Goal: Task Accomplishment & Management: Use online tool/utility

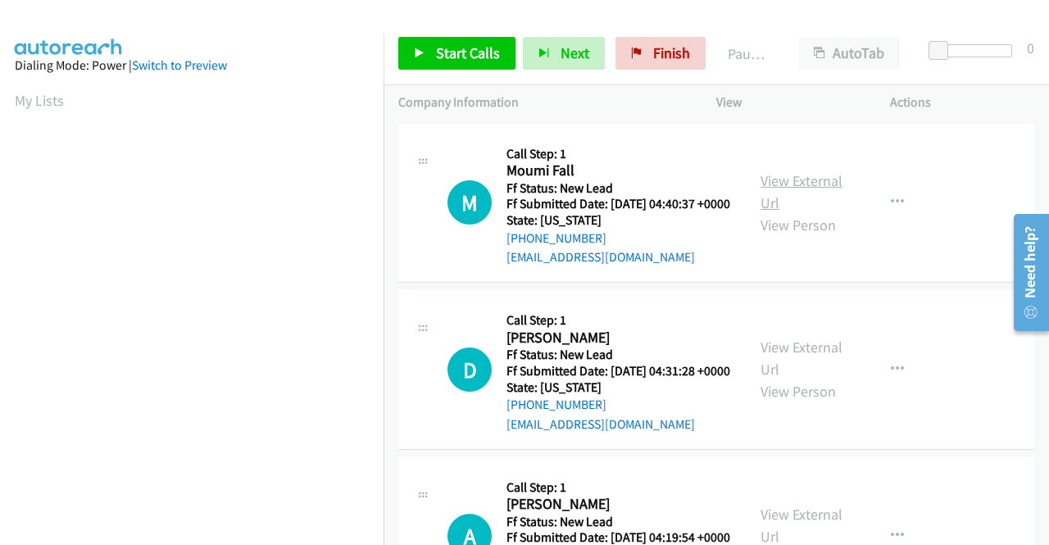
click at [774, 189] on link "View External Url" at bounding box center [802, 191] width 82 height 41
click at [820, 377] on link "View External Url" at bounding box center [802, 358] width 82 height 41
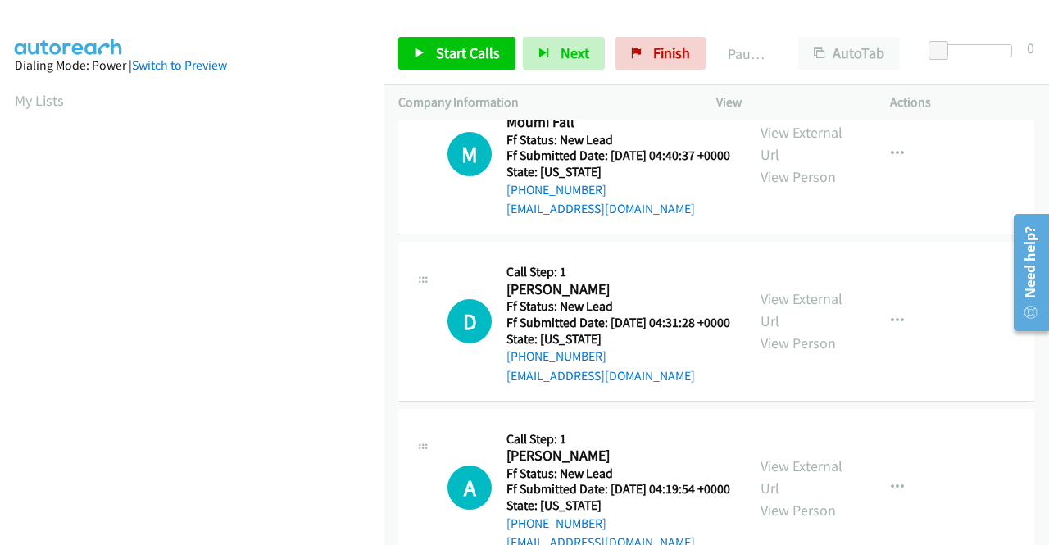
scroll to position [82, 0]
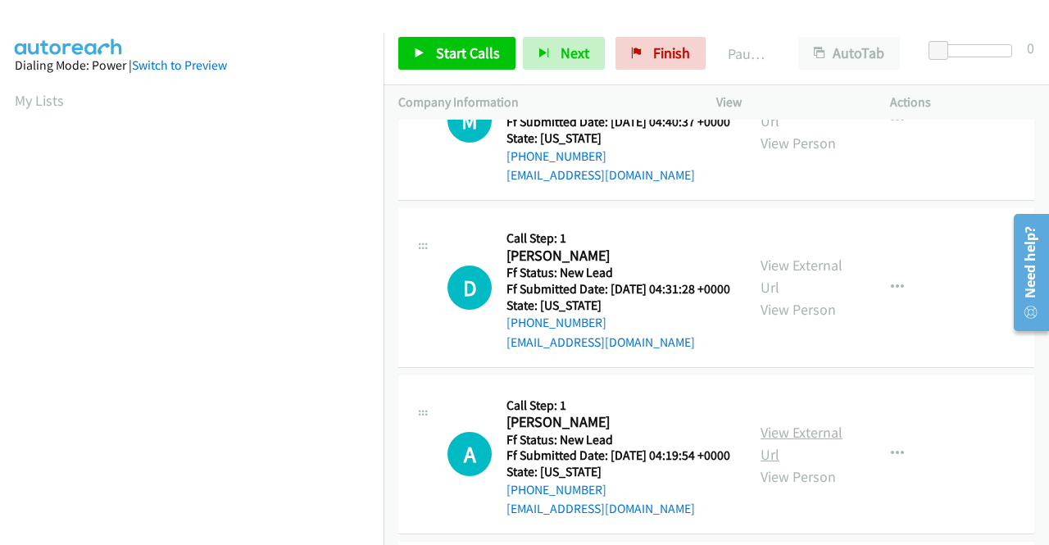
click at [798, 464] on link "View External Url" at bounding box center [802, 443] width 82 height 41
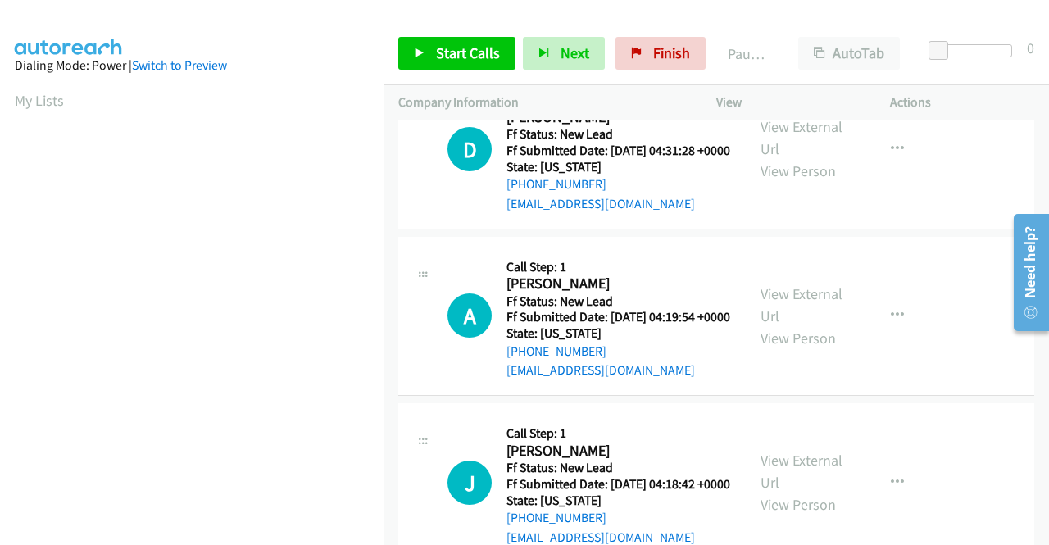
scroll to position [246, 0]
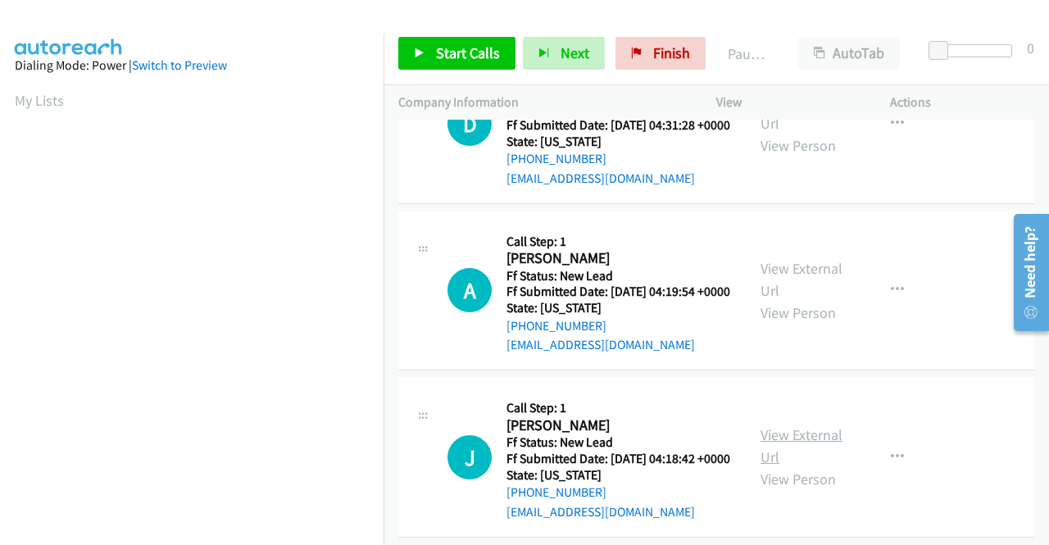
click at [798, 466] on link "View External Url" at bounding box center [802, 445] width 82 height 41
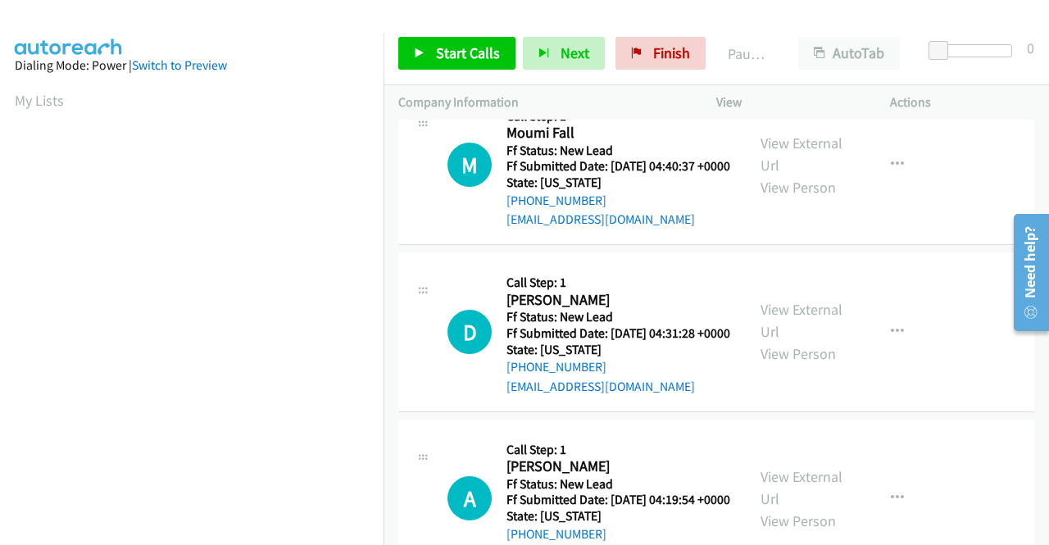
scroll to position [0, 0]
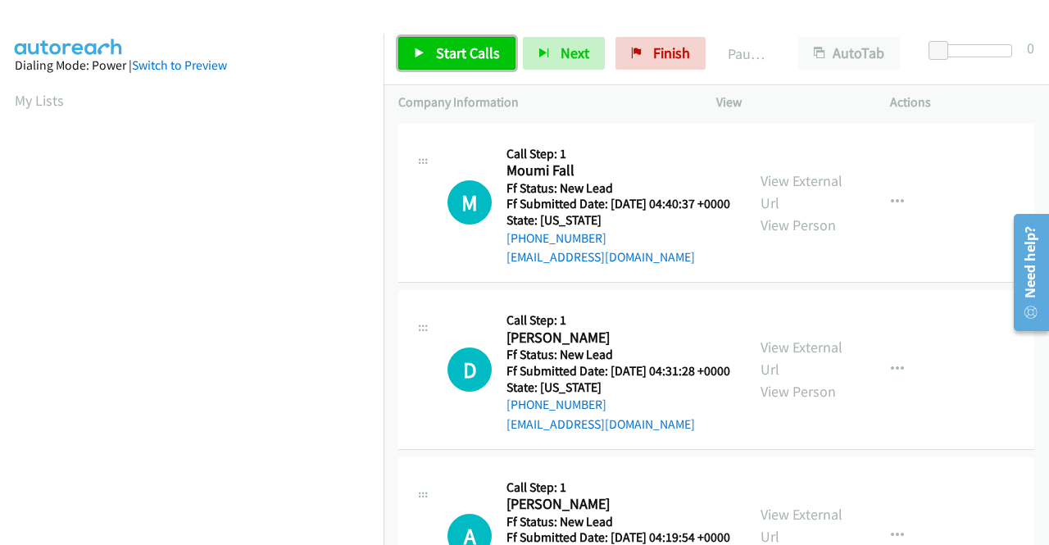
click at [443, 48] on span "Start Calls" at bounding box center [468, 52] width 64 height 19
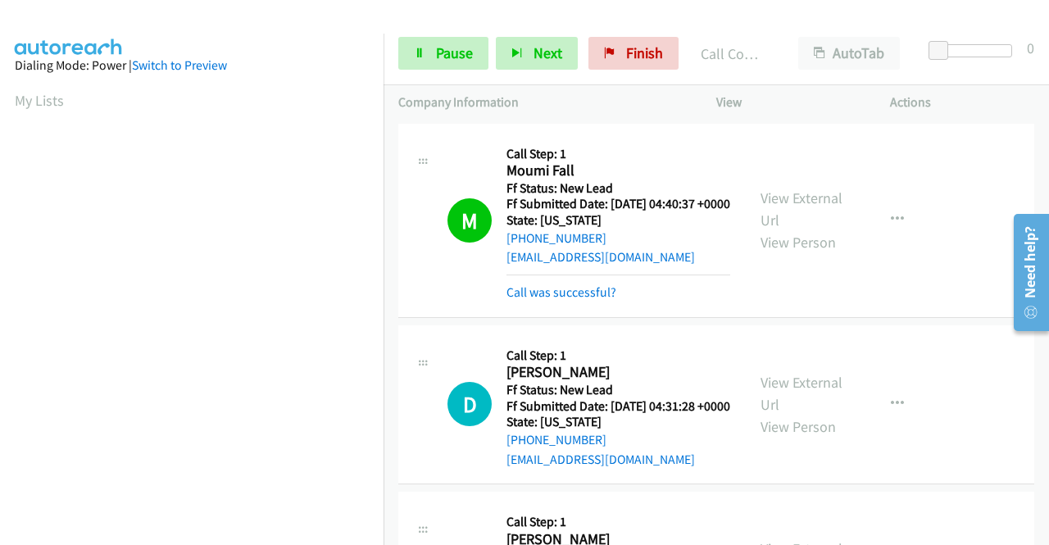
scroll to position [374, 0]
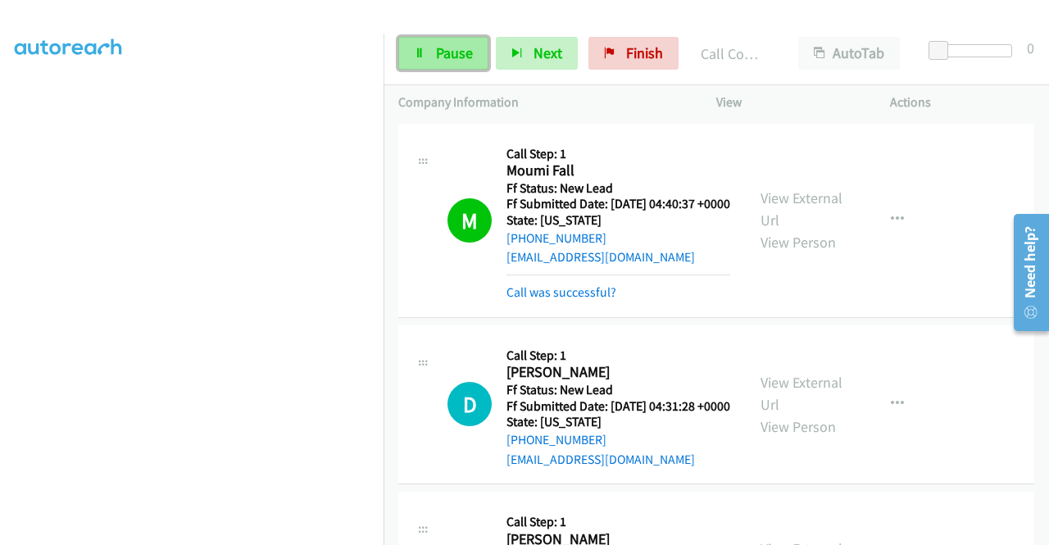
click at [470, 55] on span "Pause" at bounding box center [454, 52] width 37 height 19
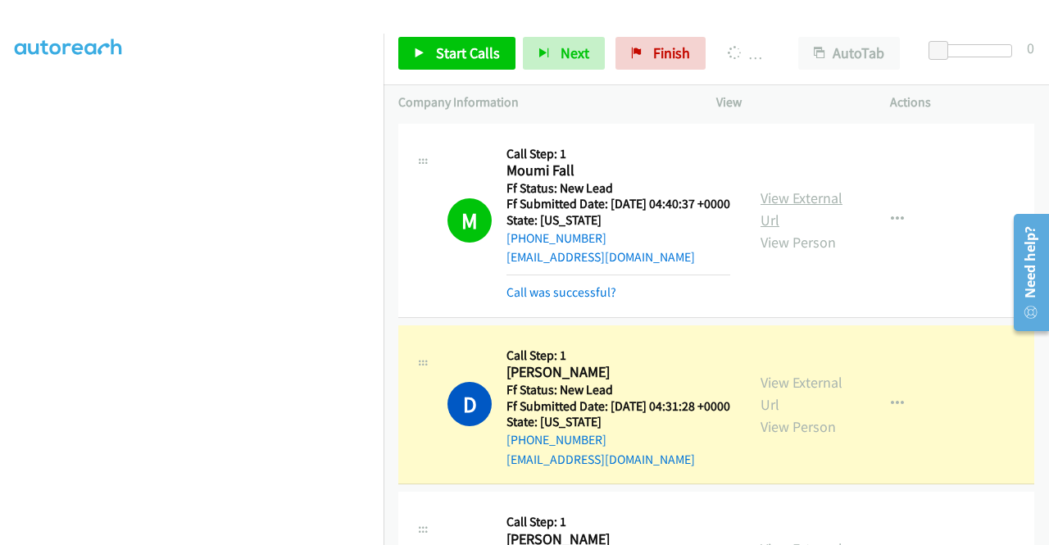
click at [826, 201] on link "View External Url" at bounding box center [802, 208] width 82 height 41
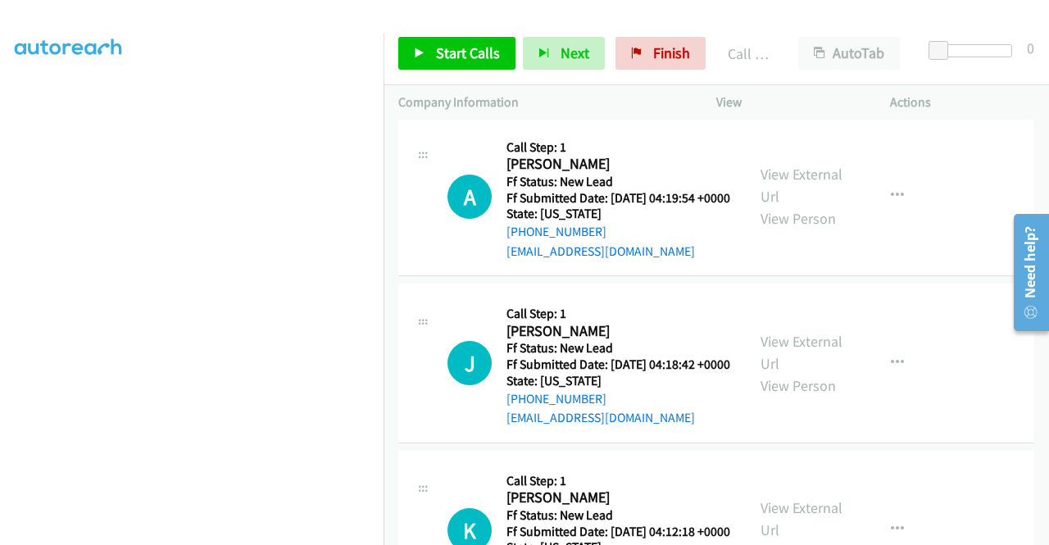
scroll to position [492, 0]
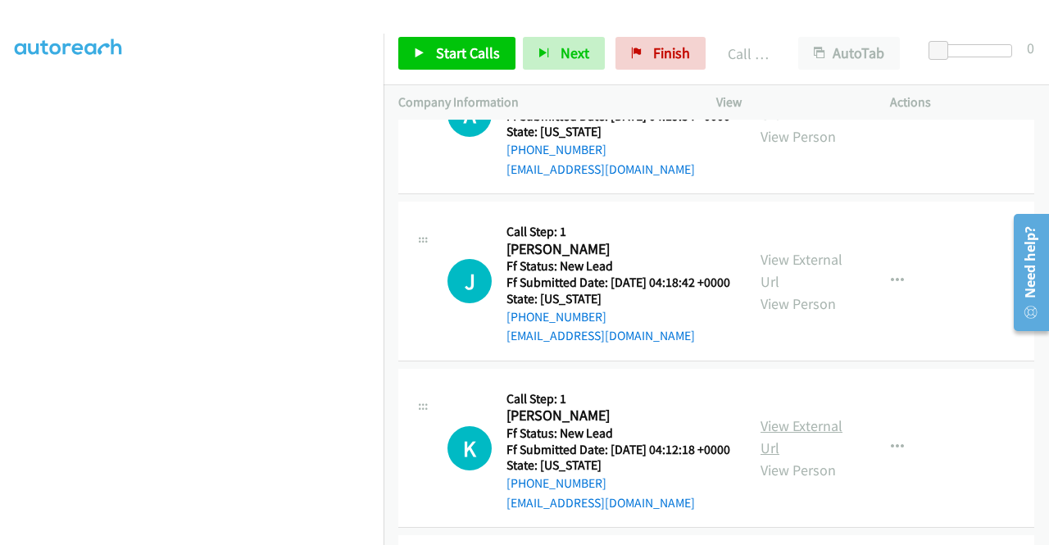
click at [785, 457] on link "View External Url" at bounding box center [802, 436] width 82 height 41
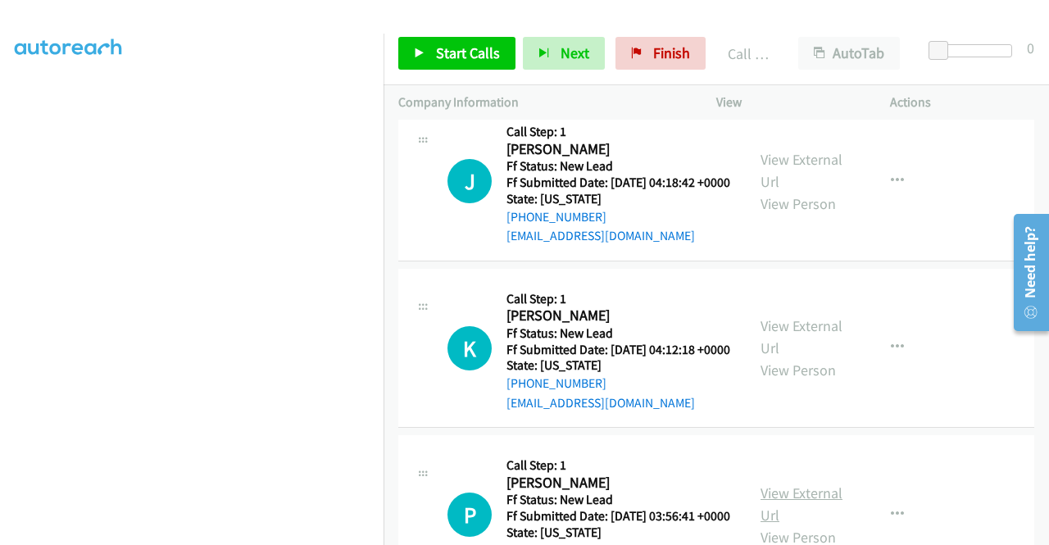
scroll to position [738, 0]
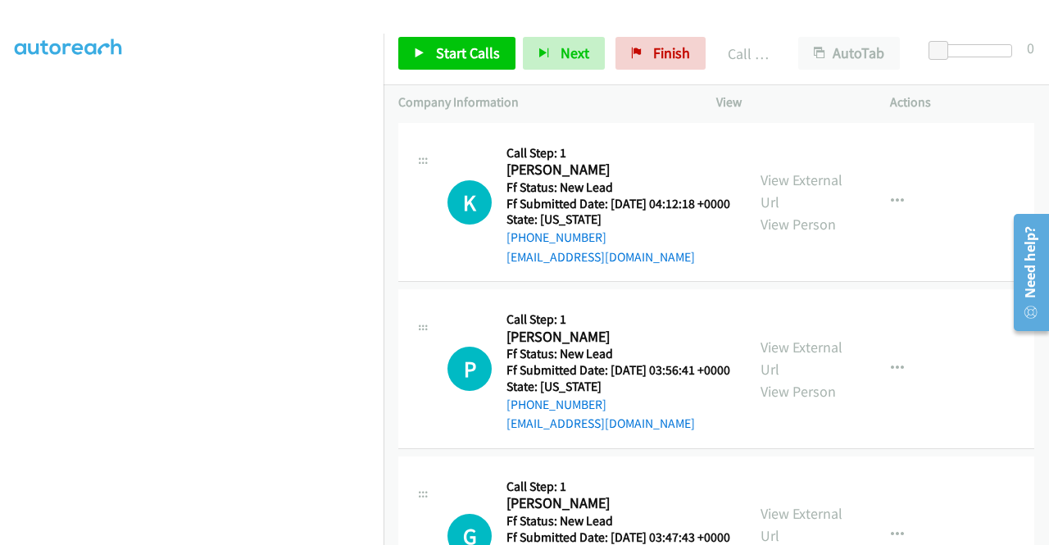
click at [820, 402] on div "View External Url View Person" at bounding box center [803, 369] width 85 height 66
click at [815, 379] on link "View External Url" at bounding box center [802, 358] width 82 height 41
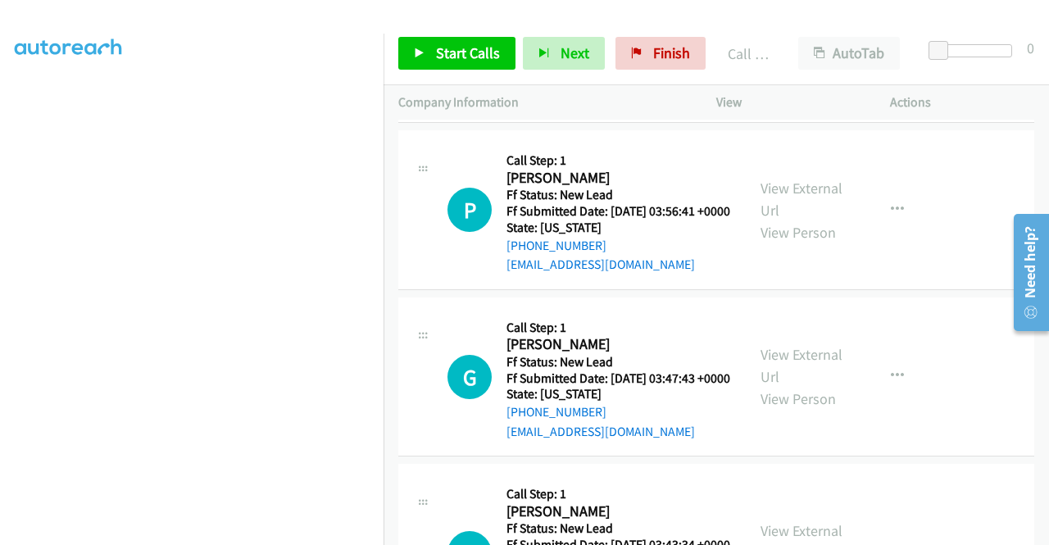
scroll to position [901, 0]
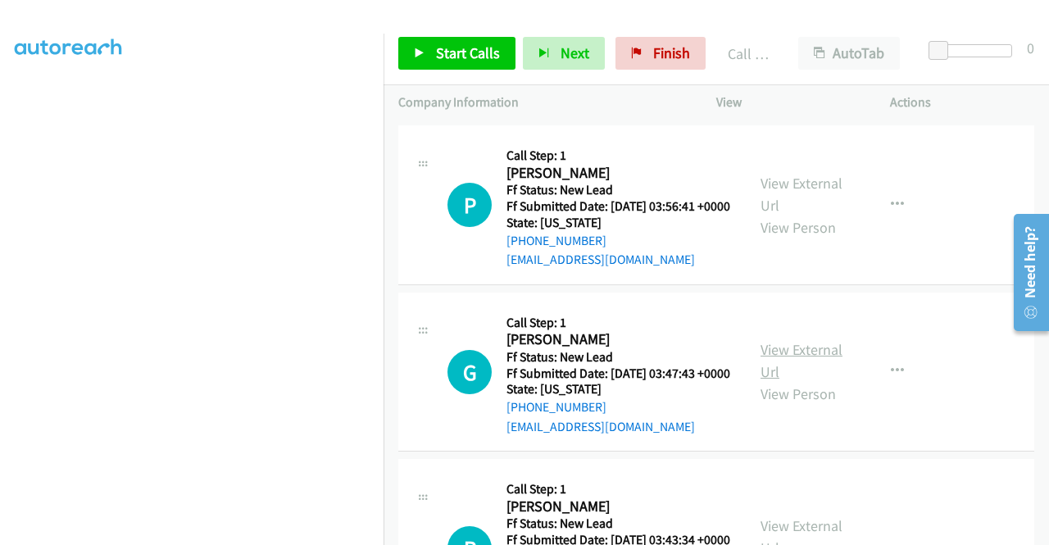
click at [797, 381] on link "View External Url" at bounding box center [802, 360] width 82 height 41
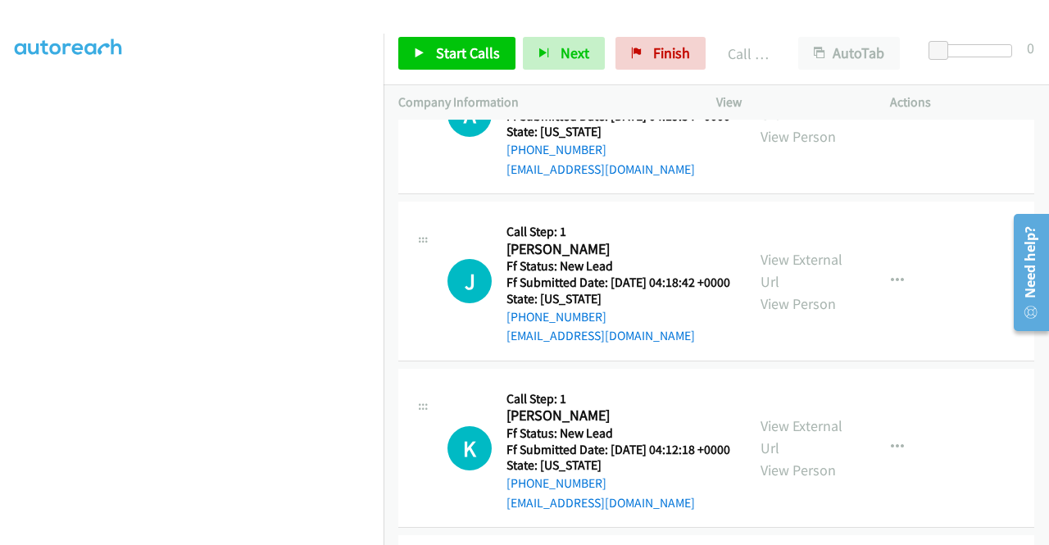
scroll to position [164, 0]
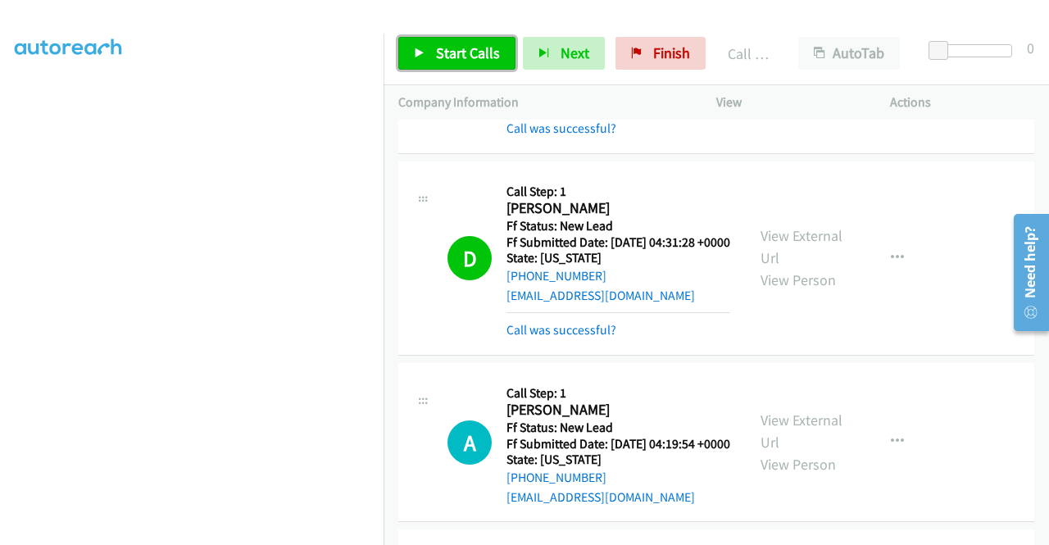
click at [446, 49] on span "Start Calls" at bounding box center [468, 52] width 64 height 19
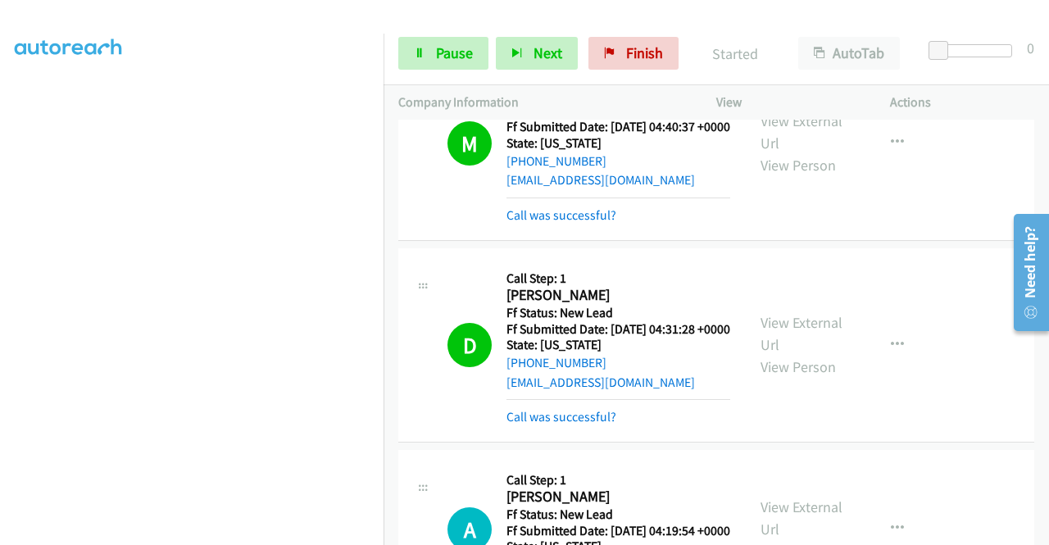
scroll to position [0, 0]
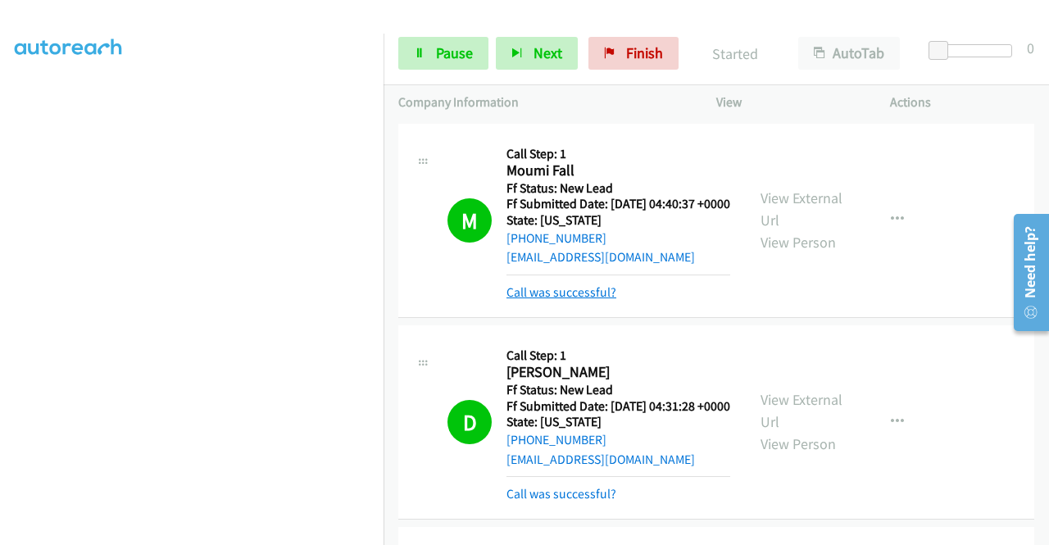
click at [579, 300] on link "Call was successful?" at bounding box center [561, 292] width 110 height 16
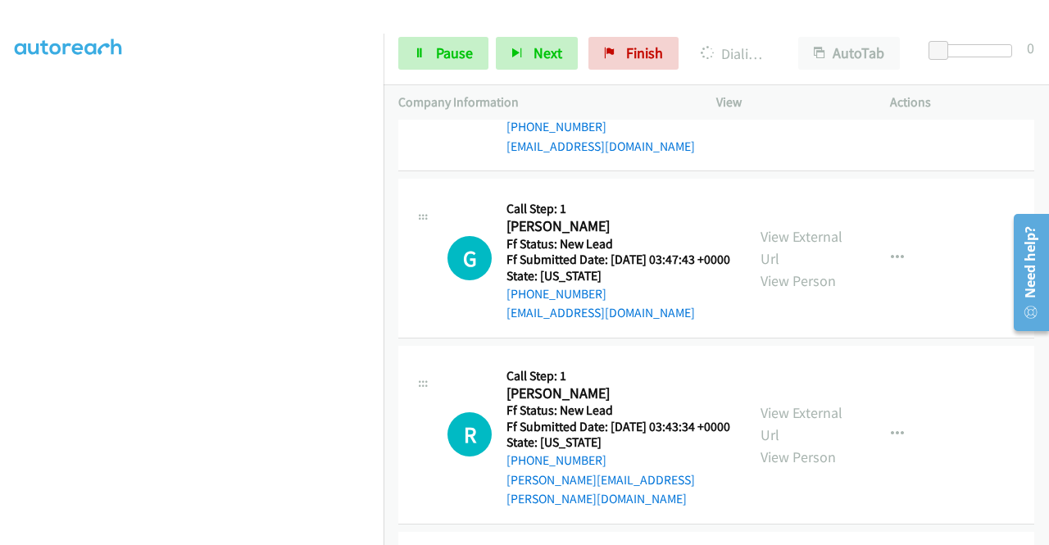
scroll to position [1065, 0]
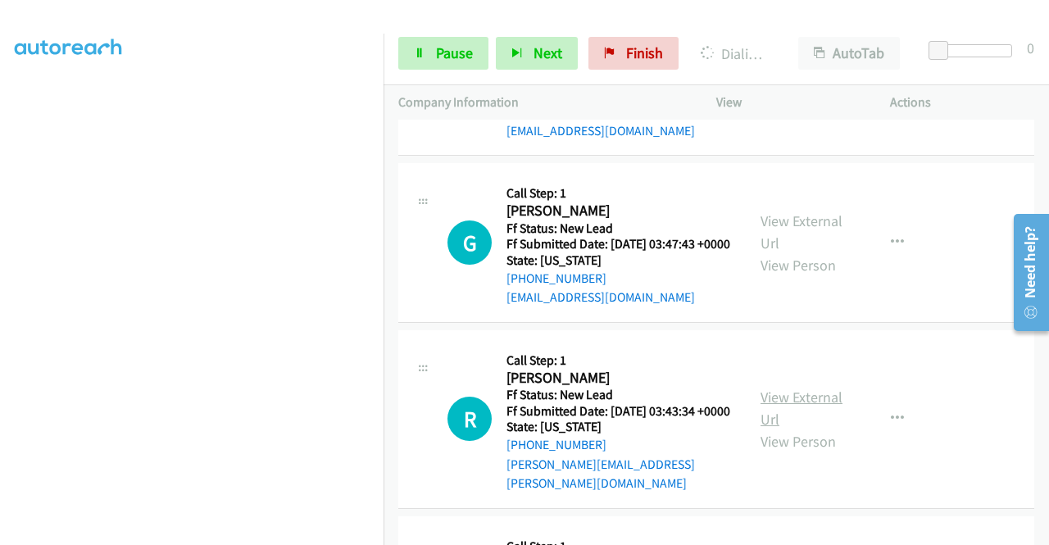
click at [802, 429] on link "View External Url" at bounding box center [802, 408] width 82 height 41
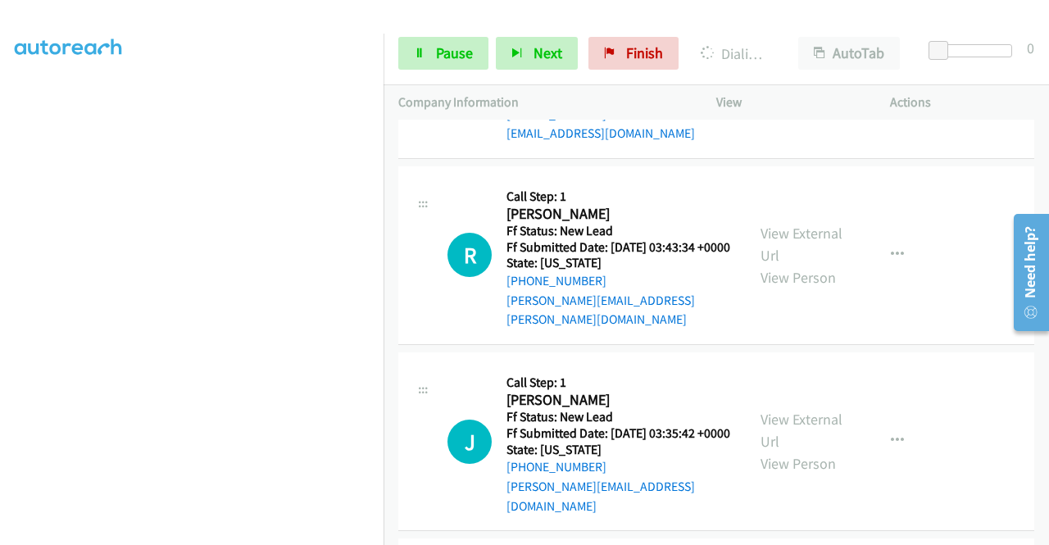
scroll to position [1311, 0]
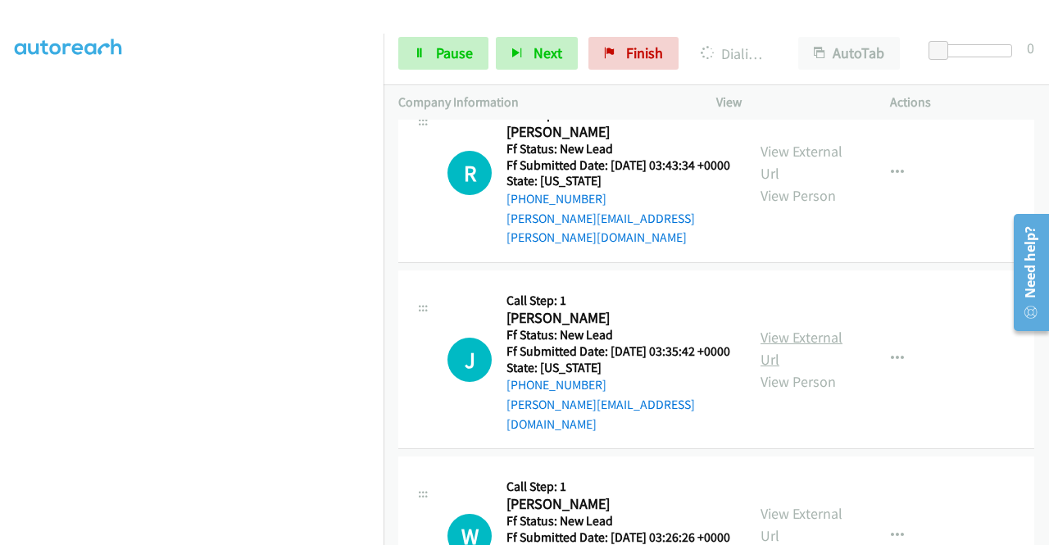
click at [774, 369] on link "View External Url" at bounding box center [802, 348] width 82 height 41
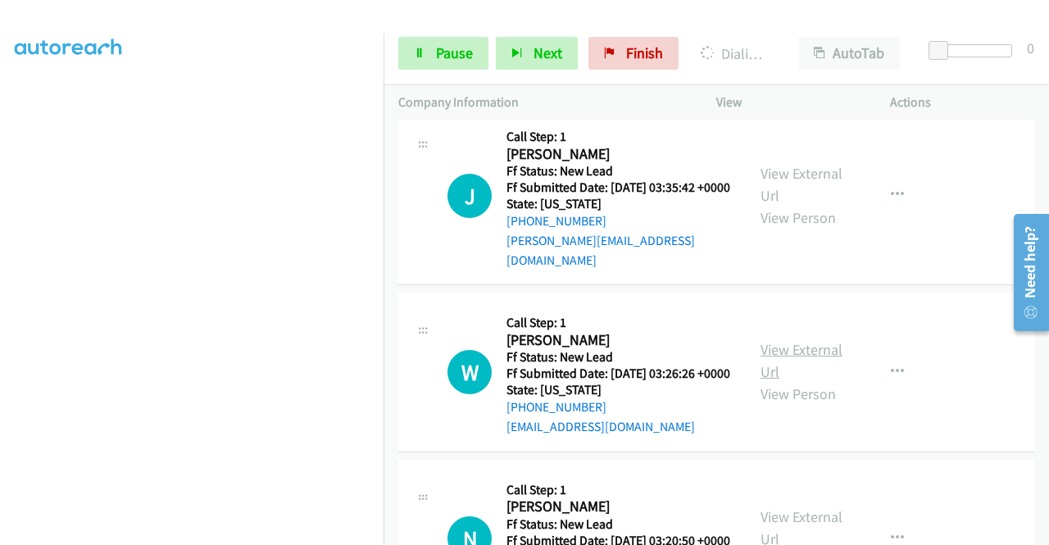
click at [806, 381] on link "View External Url" at bounding box center [802, 360] width 82 height 41
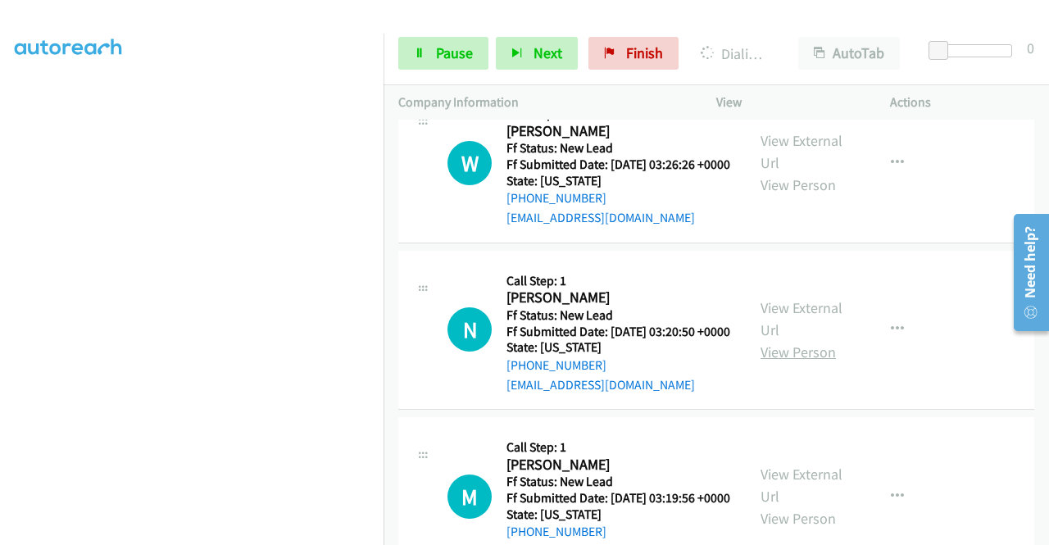
scroll to position [1721, 0]
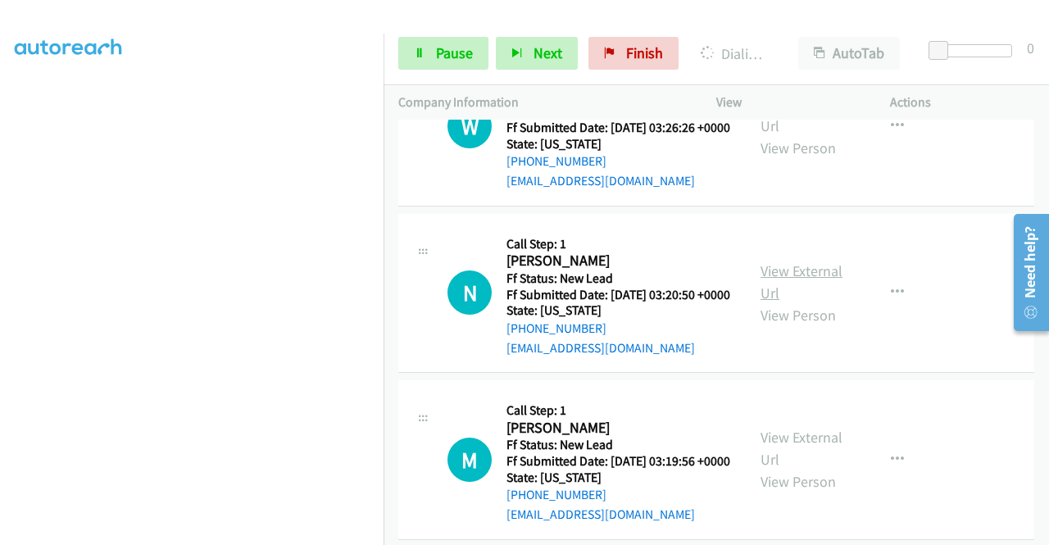
click at [812, 302] on link "View External Url" at bounding box center [802, 281] width 82 height 41
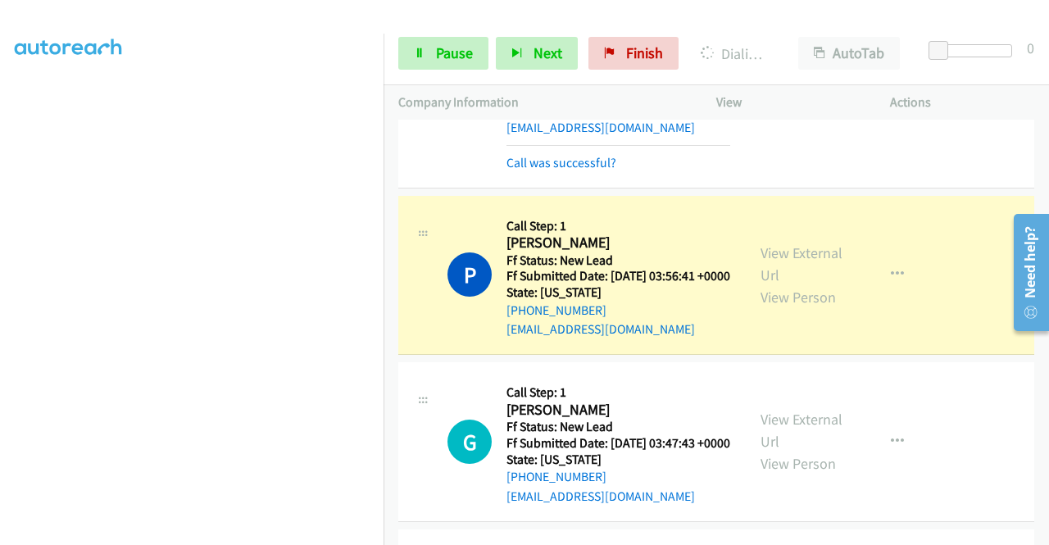
scroll to position [0, 0]
drag, startPoint x: 447, startPoint y: 49, endPoint x: 533, endPoint y: 35, distance: 87.2
click at [447, 49] on span "Pause" at bounding box center [454, 52] width 37 height 19
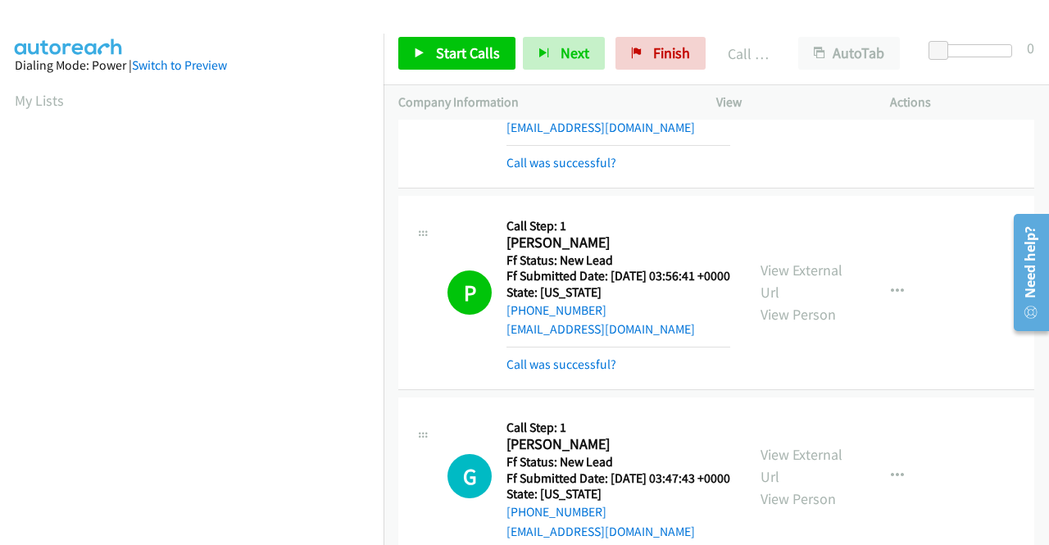
scroll to position [374, 0]
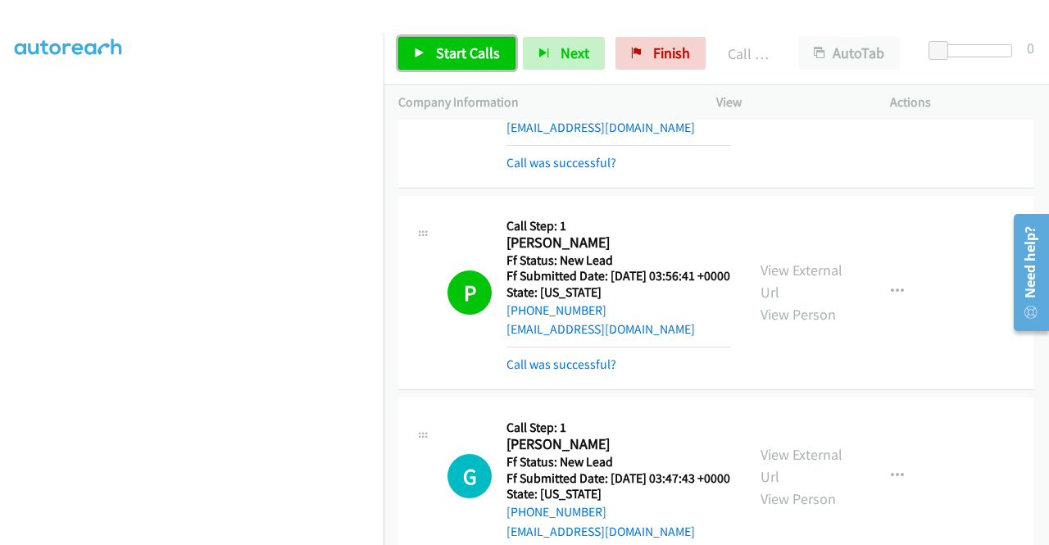
click at [493, 49] on span "Start Calls" at bounding box center [468, 52] width 64 height 19
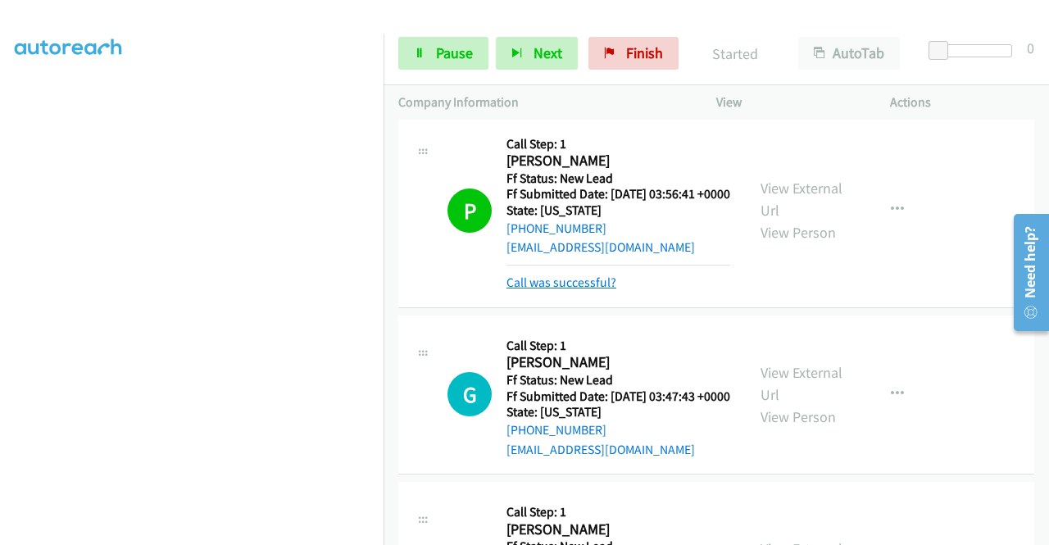
click at [606, 290] on link "Call was successful?" at bounding box center [561, 283] width 110 height 16
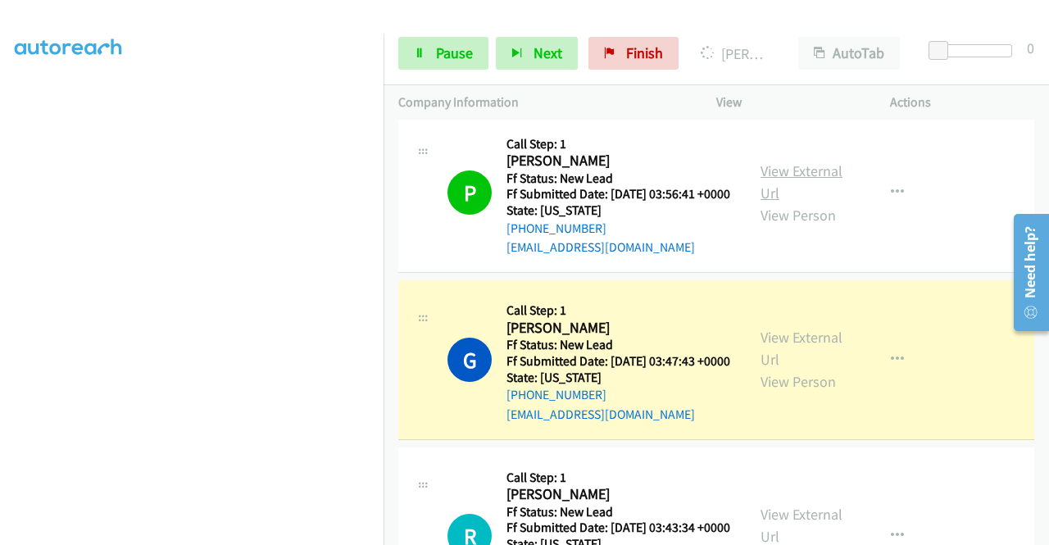
click at [782, 202] on link "View External Url" at bounding box center [802, 181] width 82 height 41
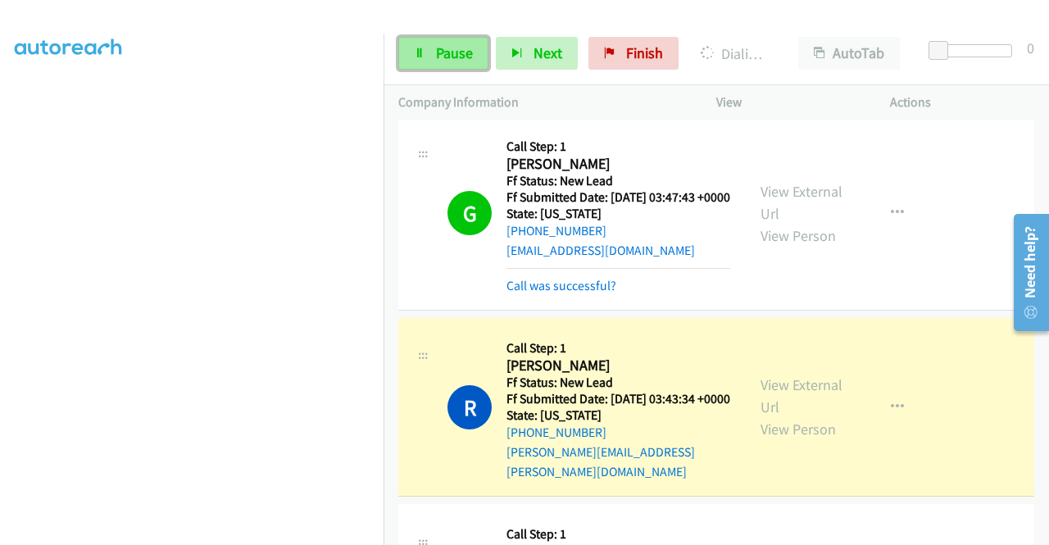
click at [450, 57] on span "Pause" at bounding box center [454, 52] width 37 height 19
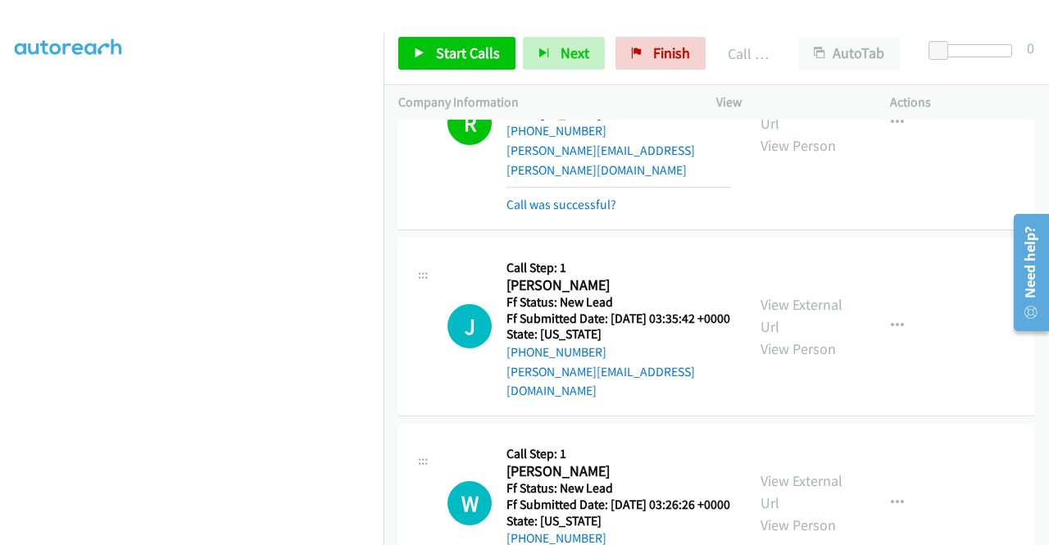
scroll to position [1475, 0]
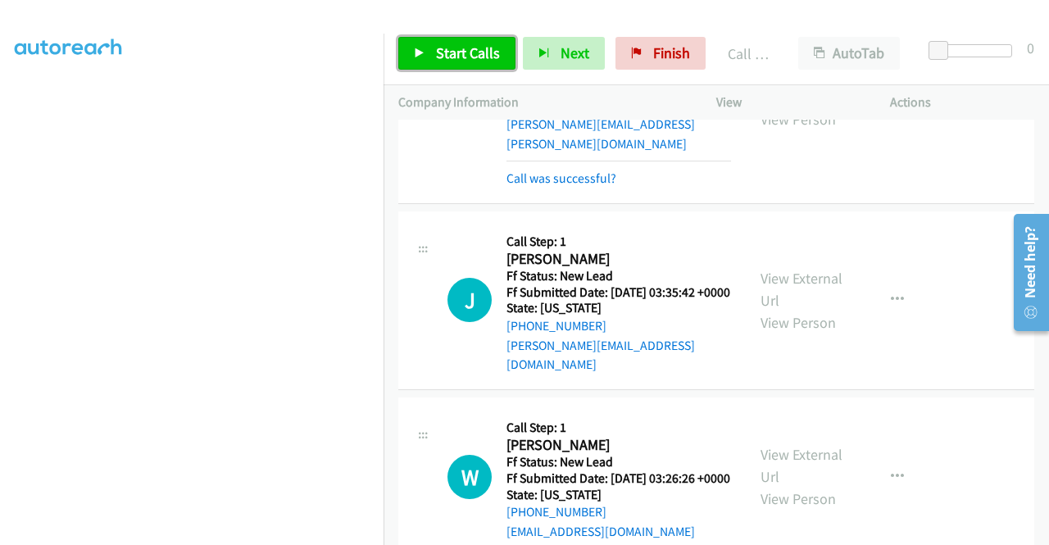
click at [490, 47] on span "Start Calls" at bounding box center [468, 52] width 64 height 19
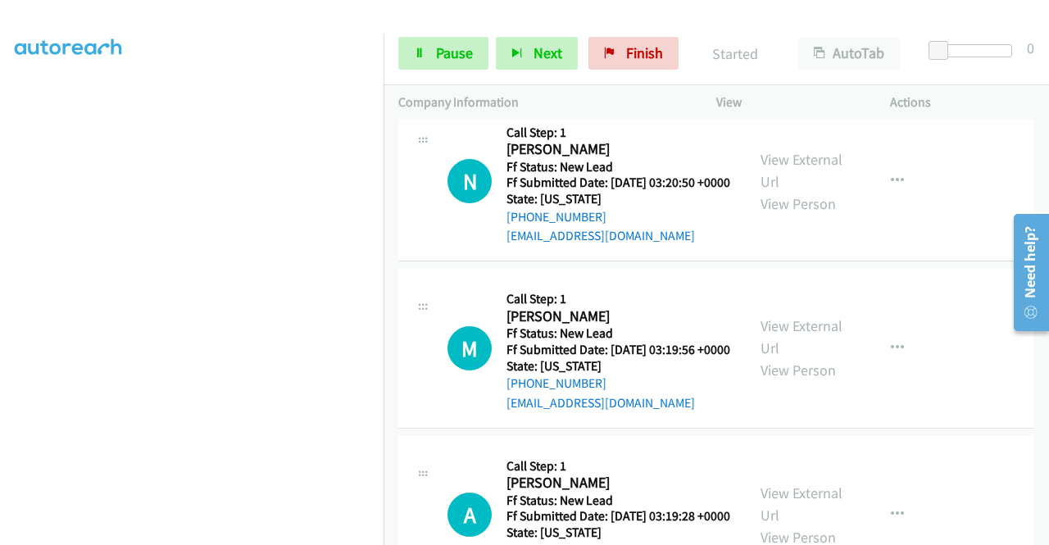
scroll to position [2049, 0]
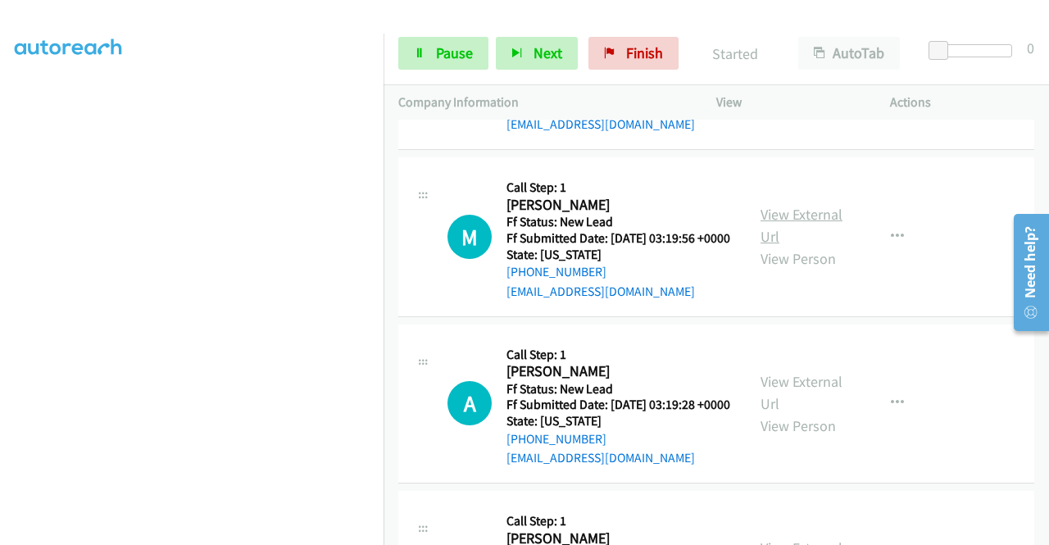
click at [816, 246] on link "View External Url" at bounding box center [802, 225] width 82 height 41
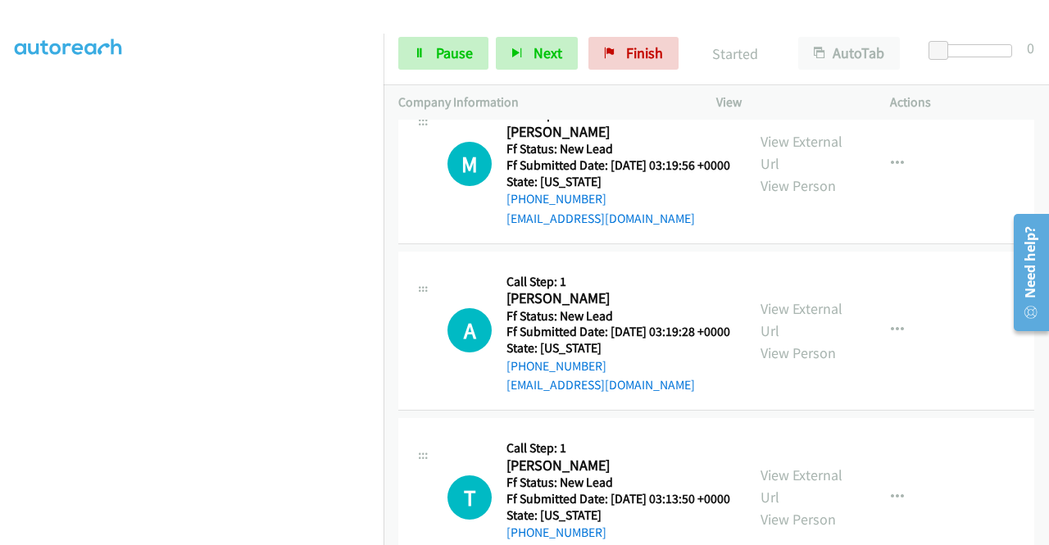
scroll to position [2213, 0]
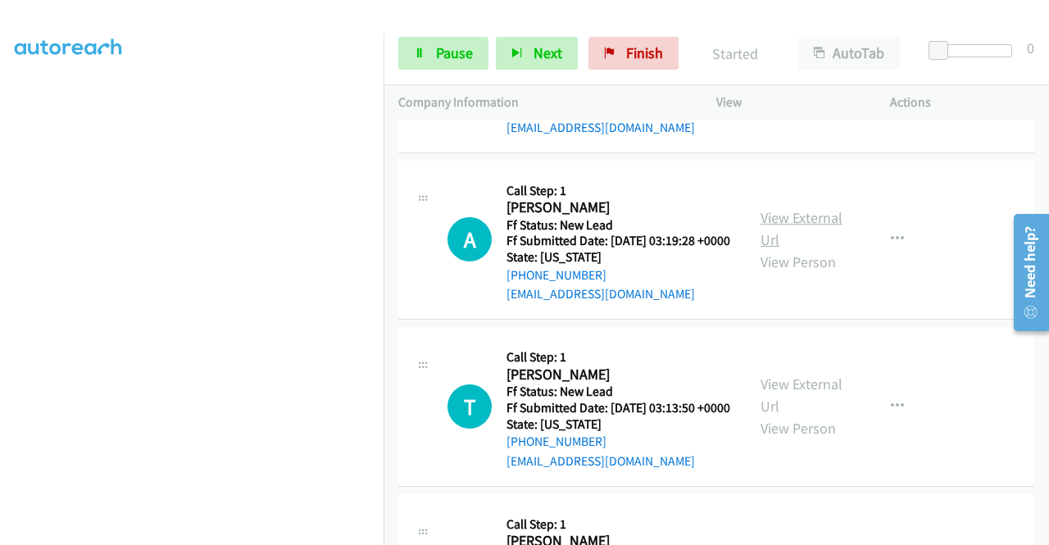
click at [777, 249] on link "View External Url" at bounding box center [802, 228] width 82 height 41
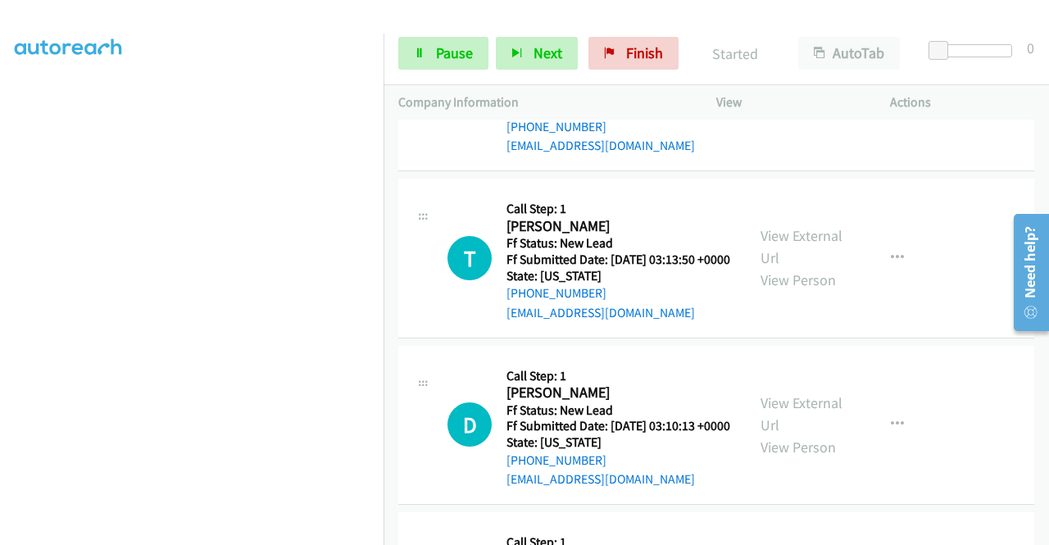
scroll to position [2377, 0]
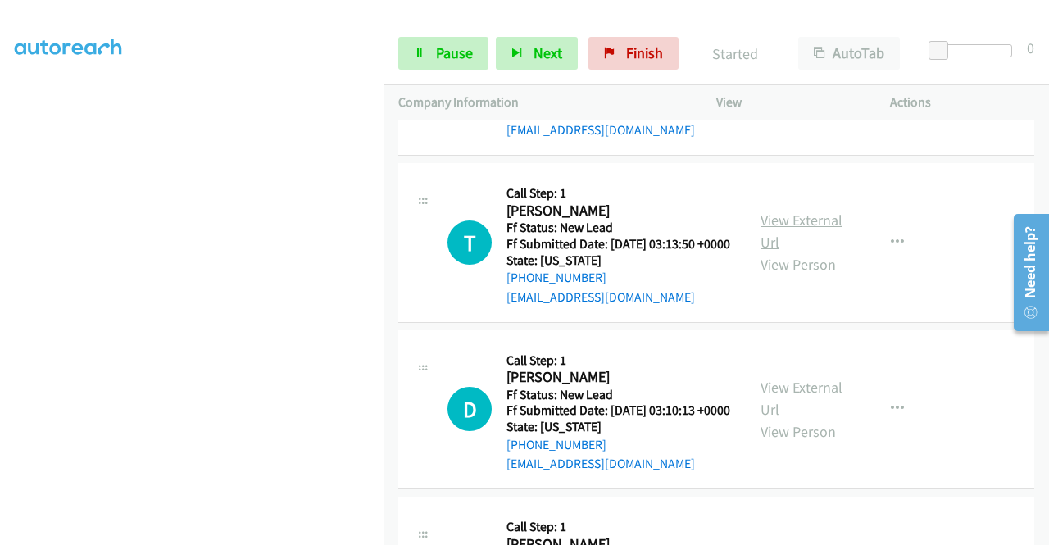
click at [805, 252] on link "View External Url" at bounding box center [802, 231] width 82 height 41
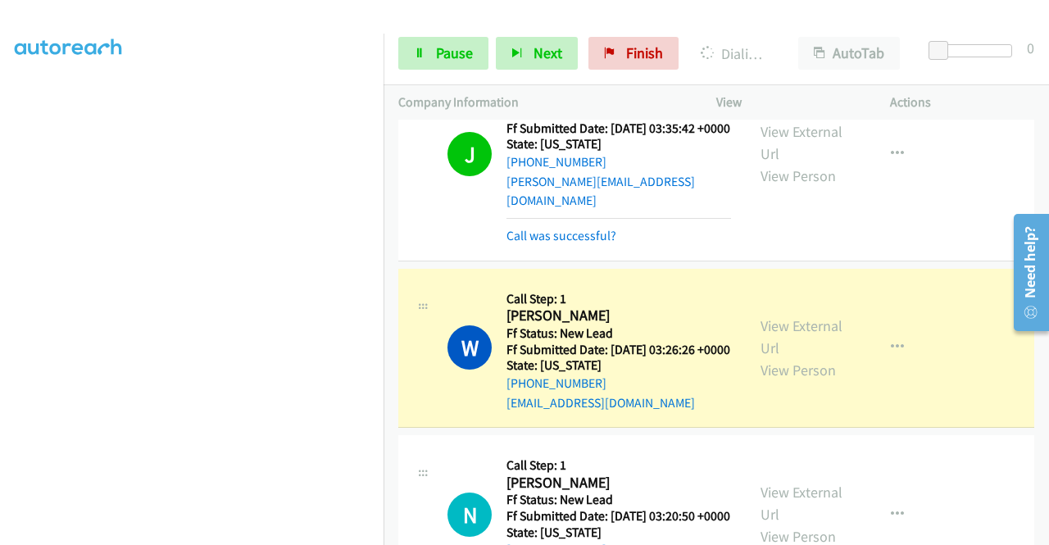
scroll to position [374, 0]
click at [444, 56] on span "Pause" at bounding box center [454, 52] width 37 height 19
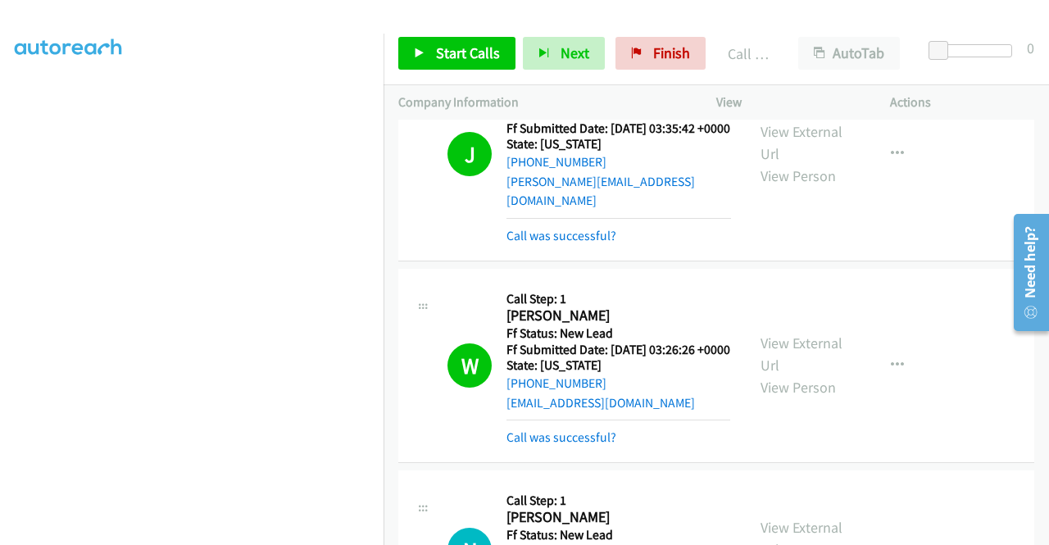
scroll to position [1803, 0]
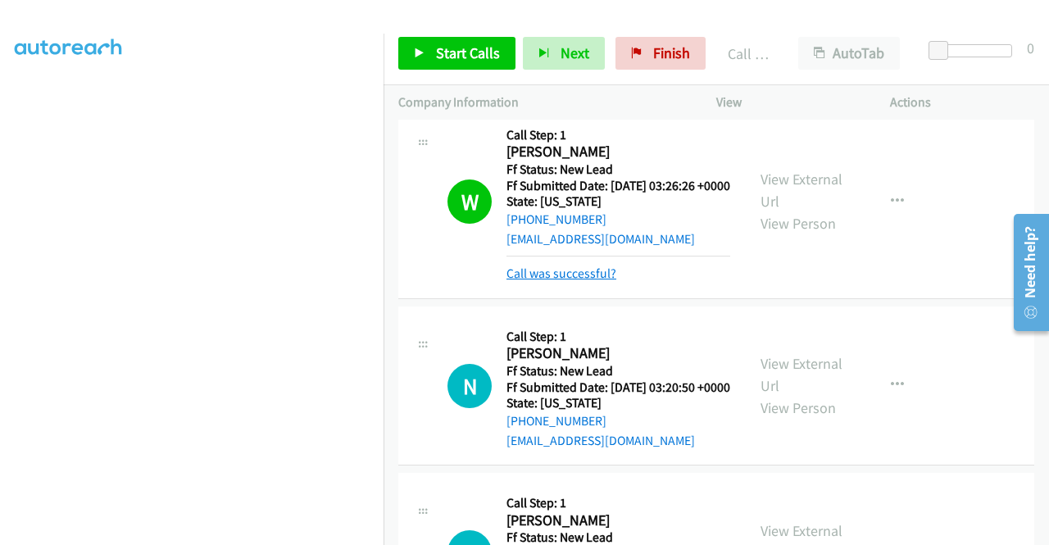
click at [567, 281] on link "Call was successful?" at bounding box center [561, 274] width 110 height 16
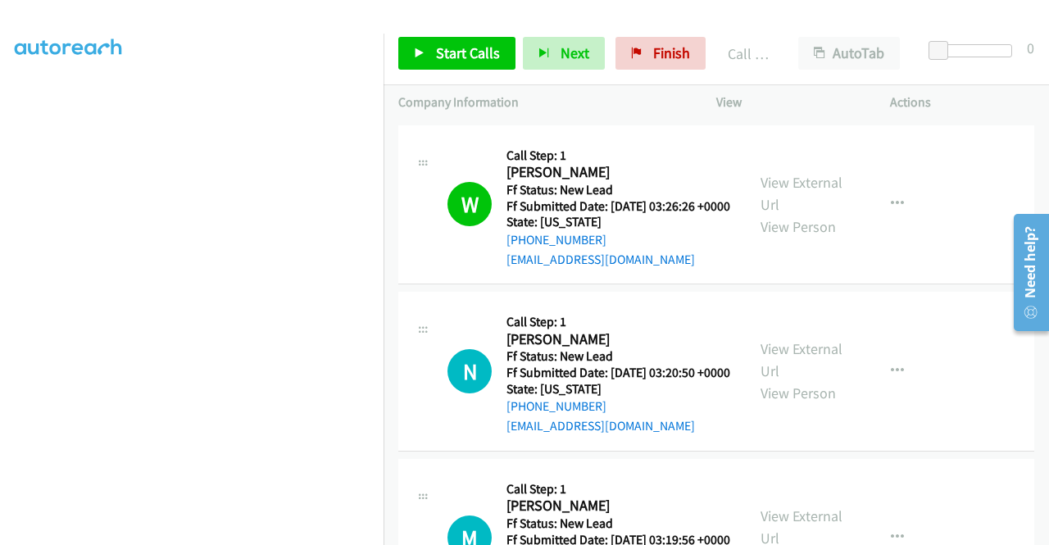
scroll to position [1885, 0]
